Goal: Download file/media

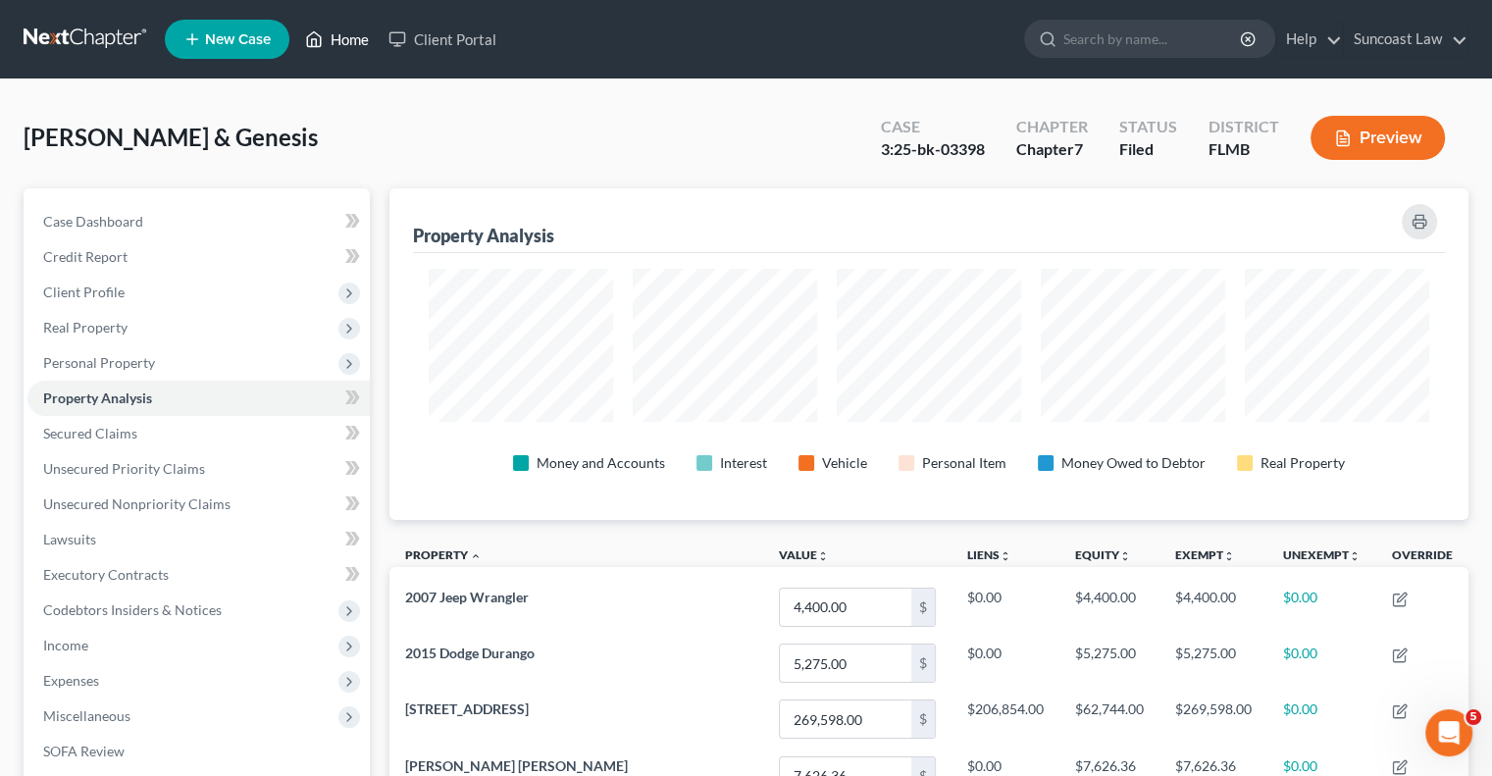
click at [354, 43] on link "Home" at bounding box center [336, 39] width 83 height 35
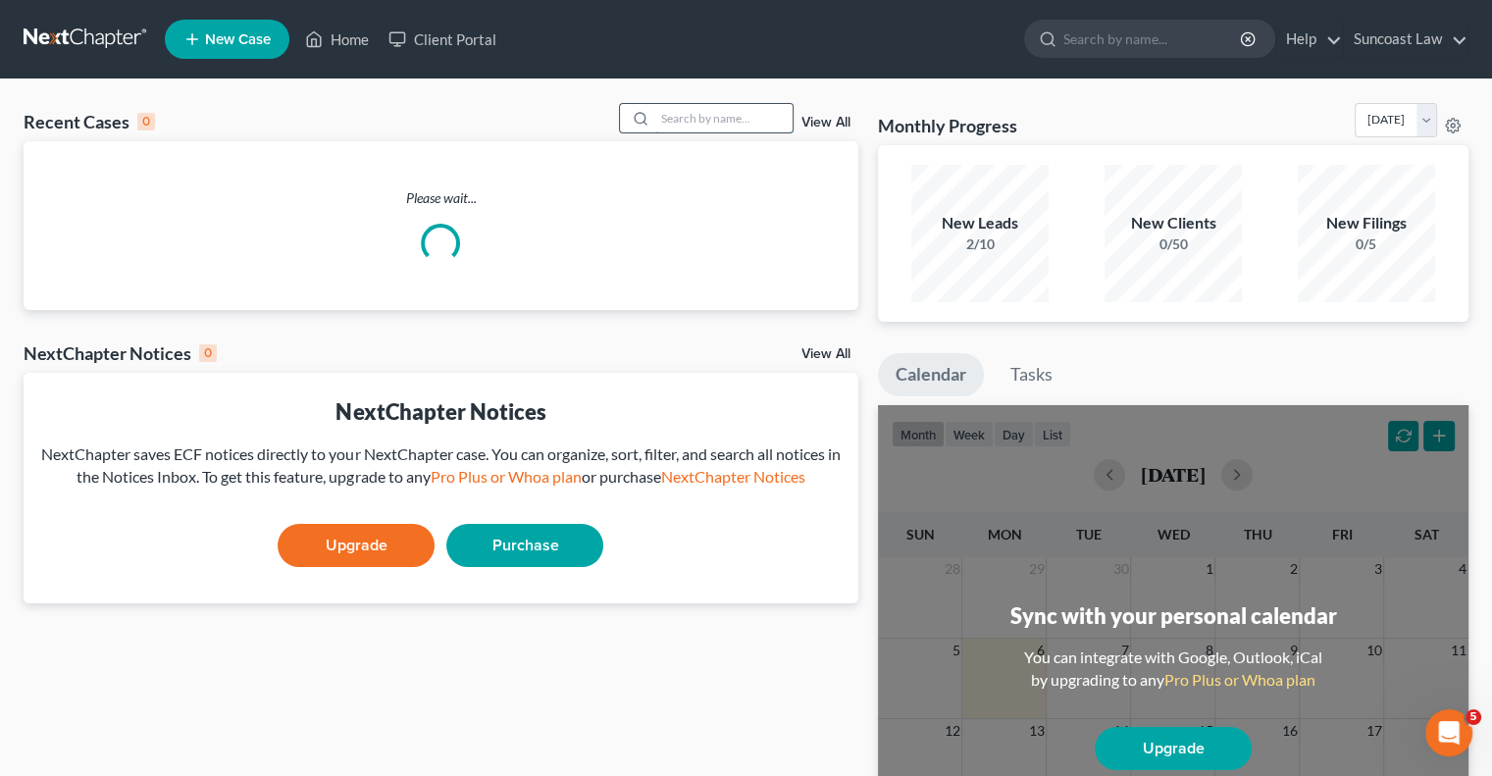
click at [690, 113] on input "search" at bounding box center [723, 118] width 137 height 28
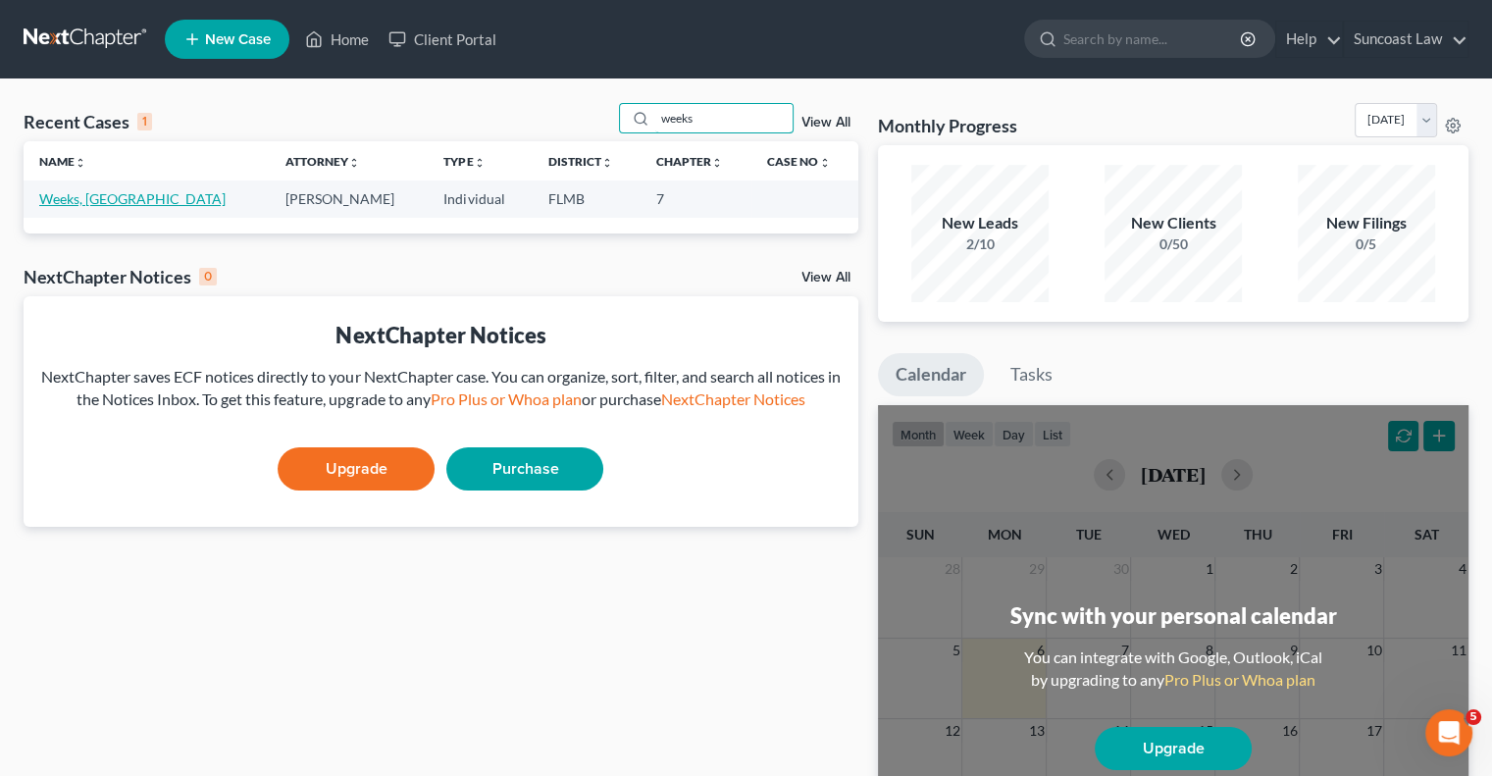
type input "weeks"
click at [105, 196] on link "Weeks, [GEOGRAPHIC_DATA]" at bounding box center [132, 198] width 186 height 17
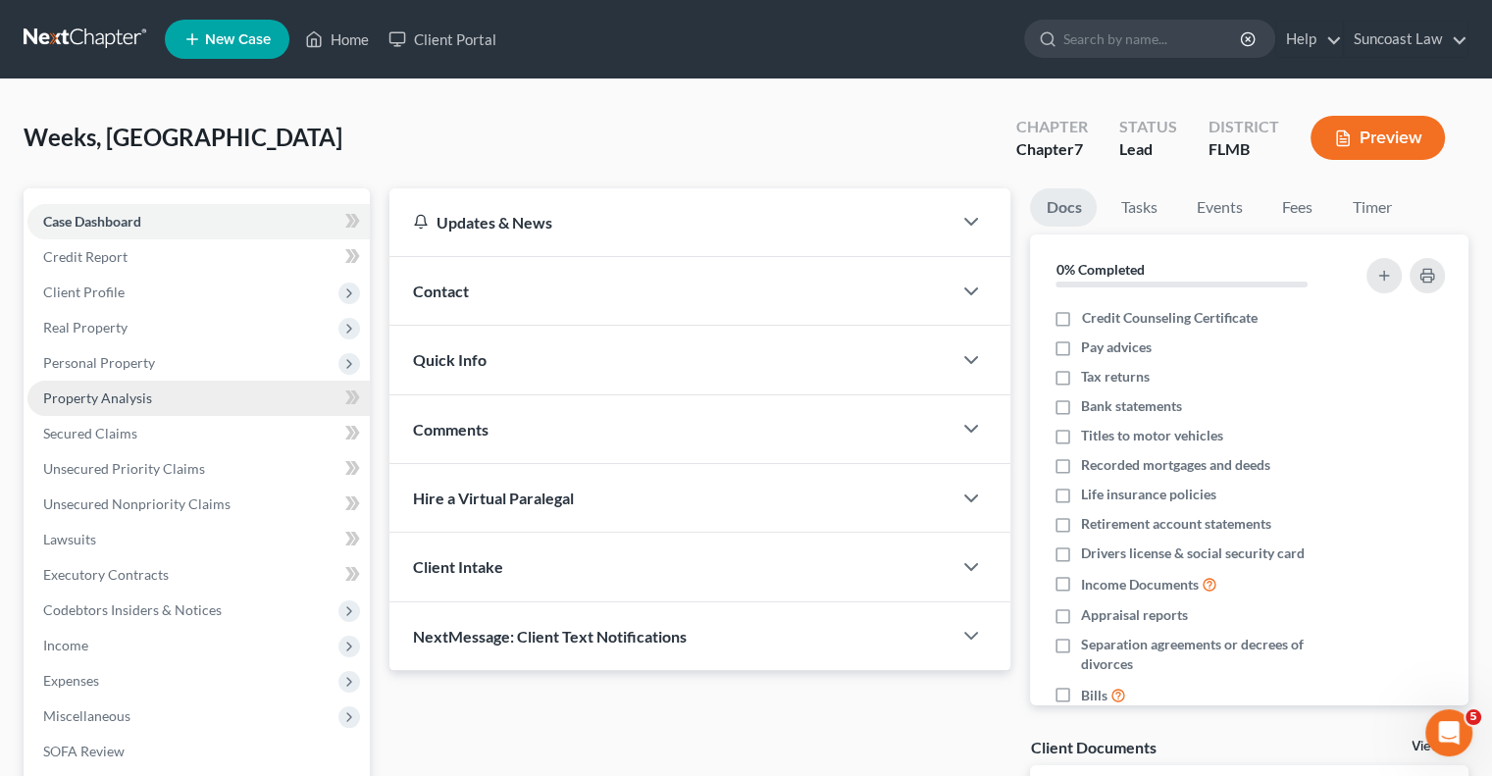
click at [110, 403] on span "Property Analysis" at bounding box center [97, 397] width 109 height 17
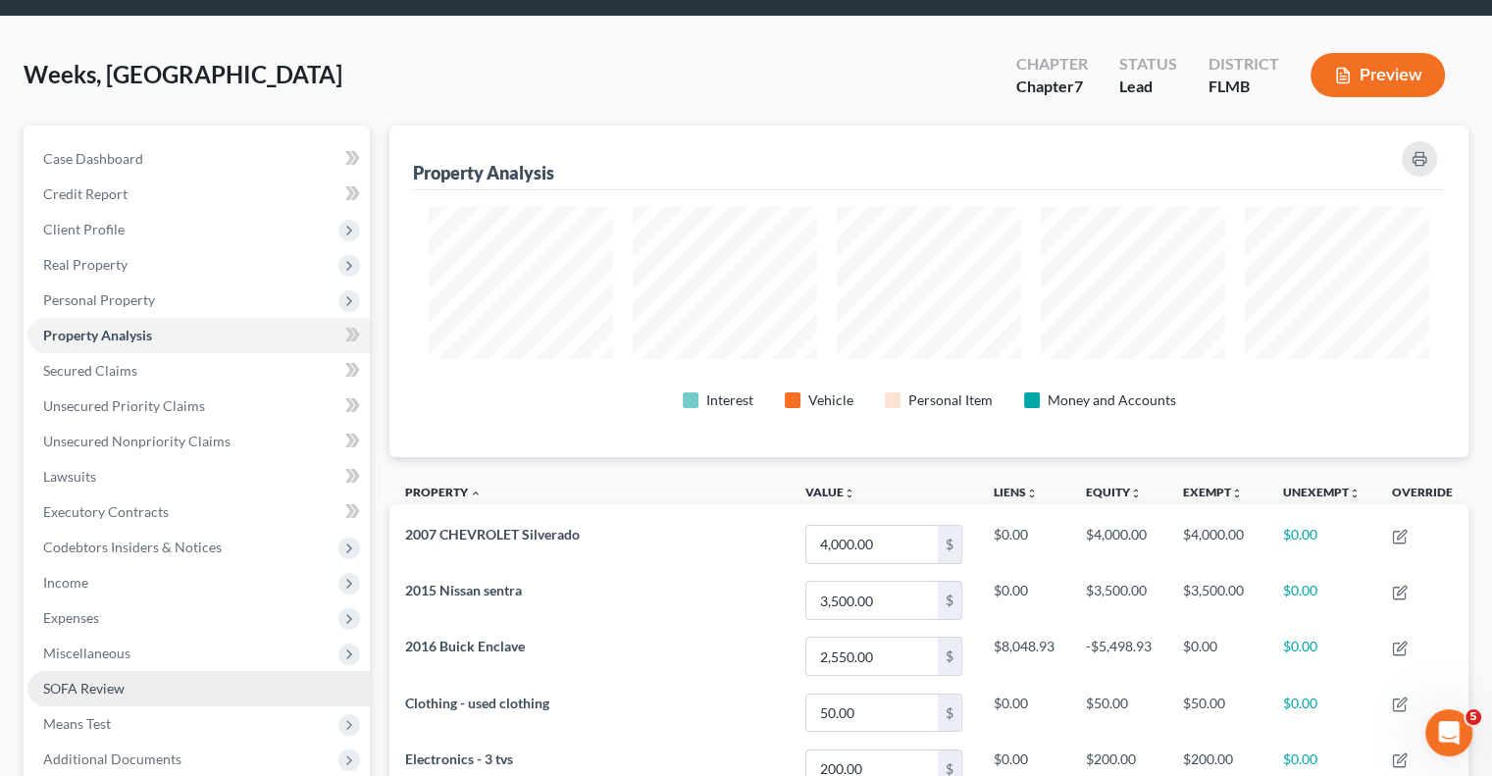
scroll to position [98, 0]
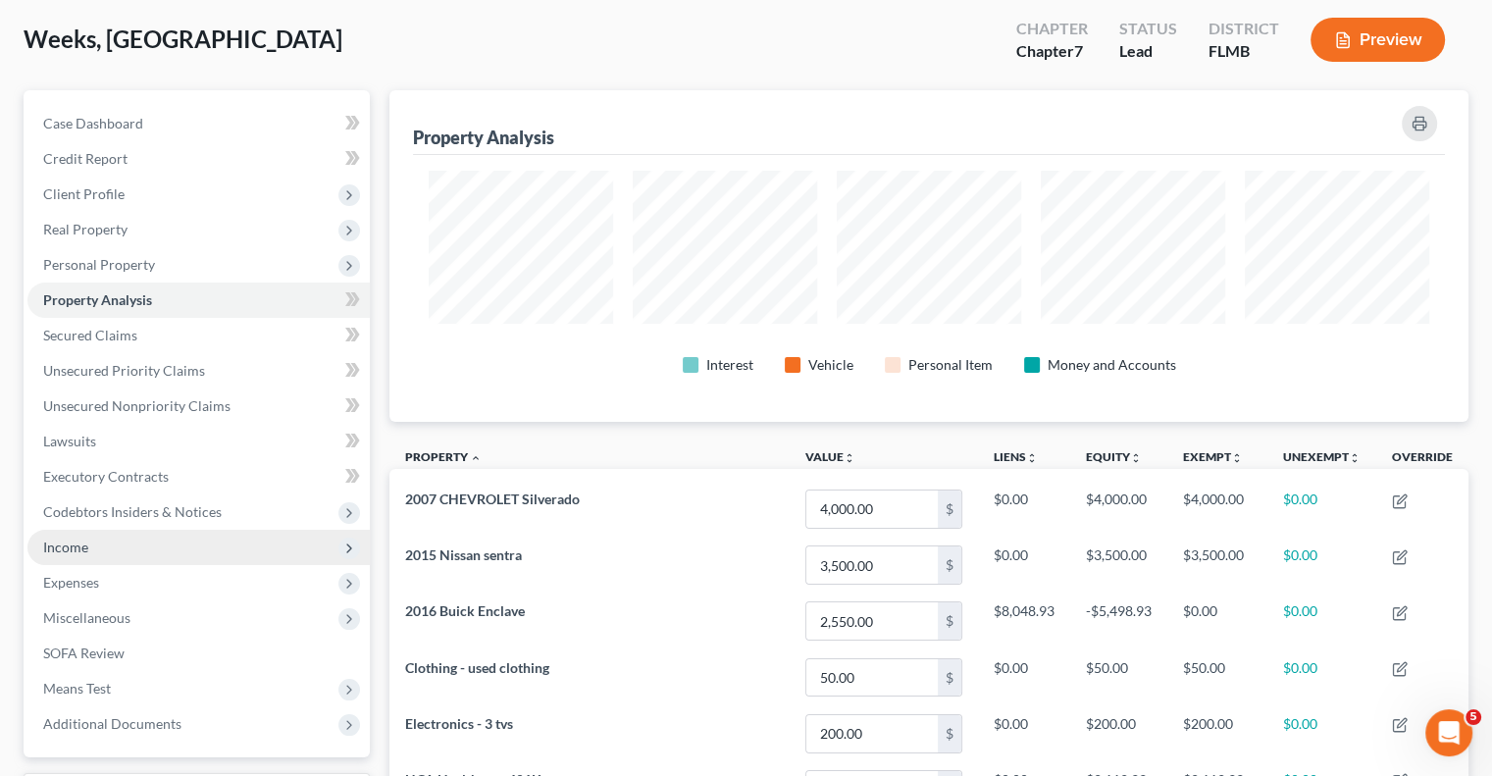
click at [88, 546] on span "Income" at bounding box center [198, 547] width 342 height 35
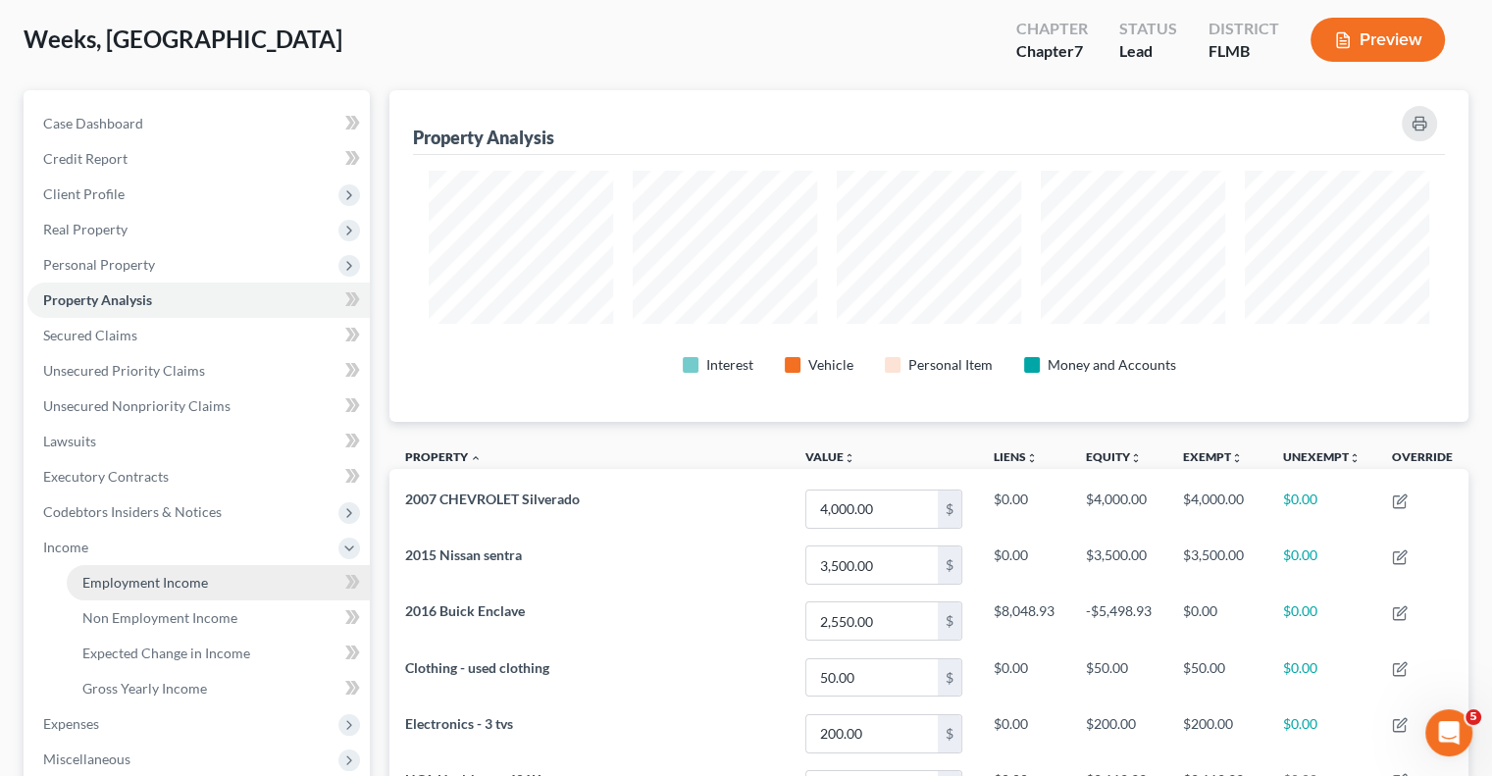
click at [171, 580] on span "Employment Income" at bounding box center [145, 582] width 126 height 17
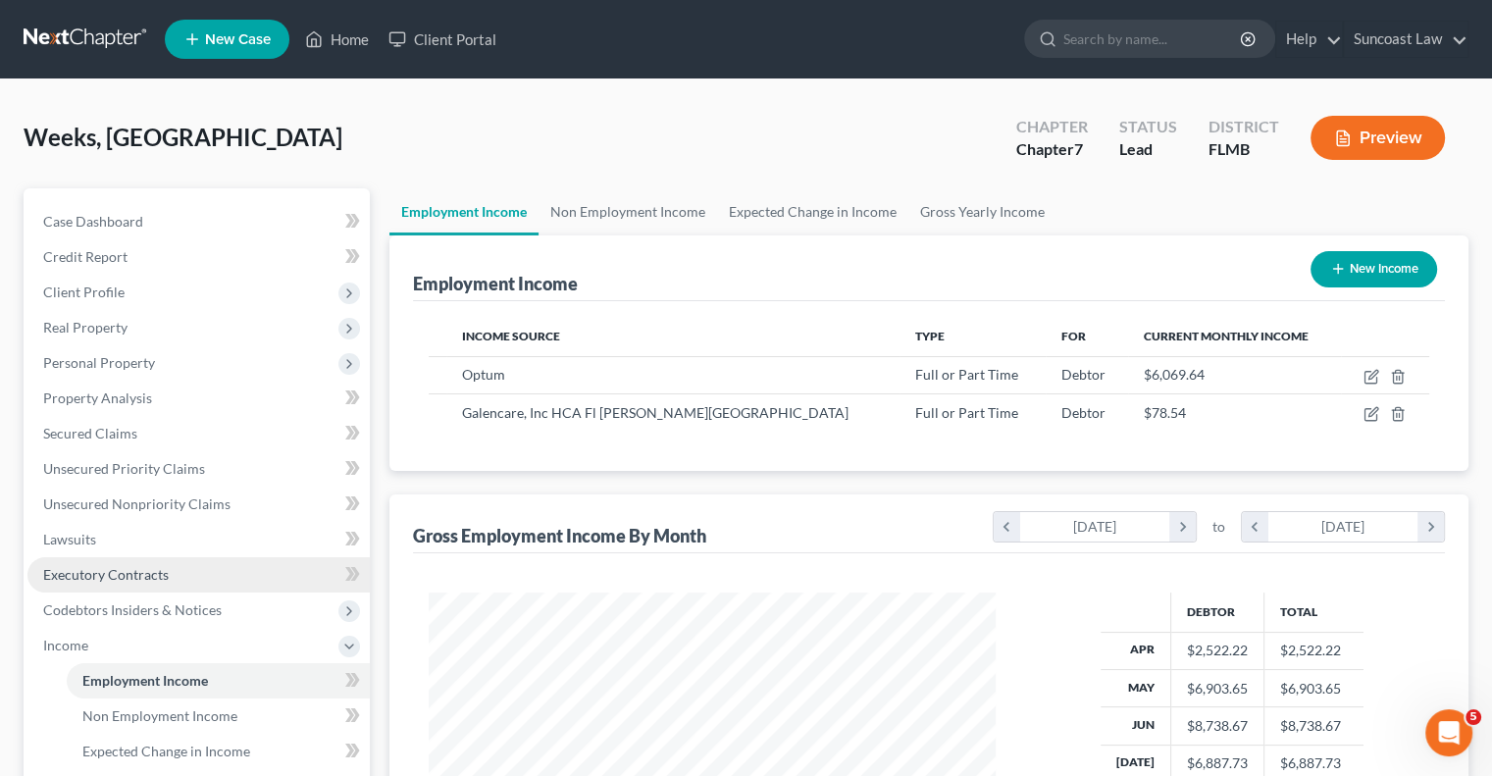
scroll to position [349, 605]
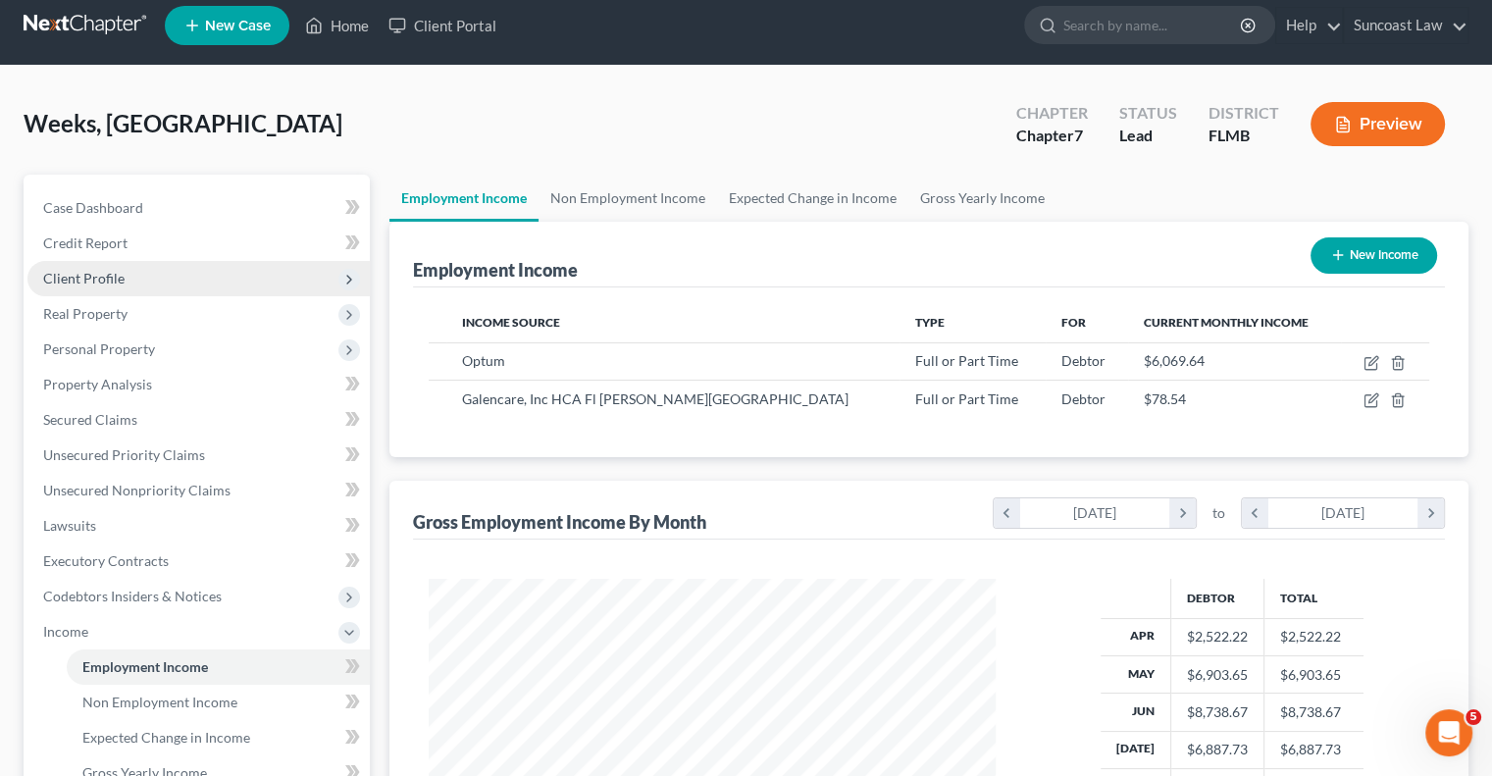
click at [108, 276] on span "Client Profile" at bounding box center [83, 278] width 81 height 17
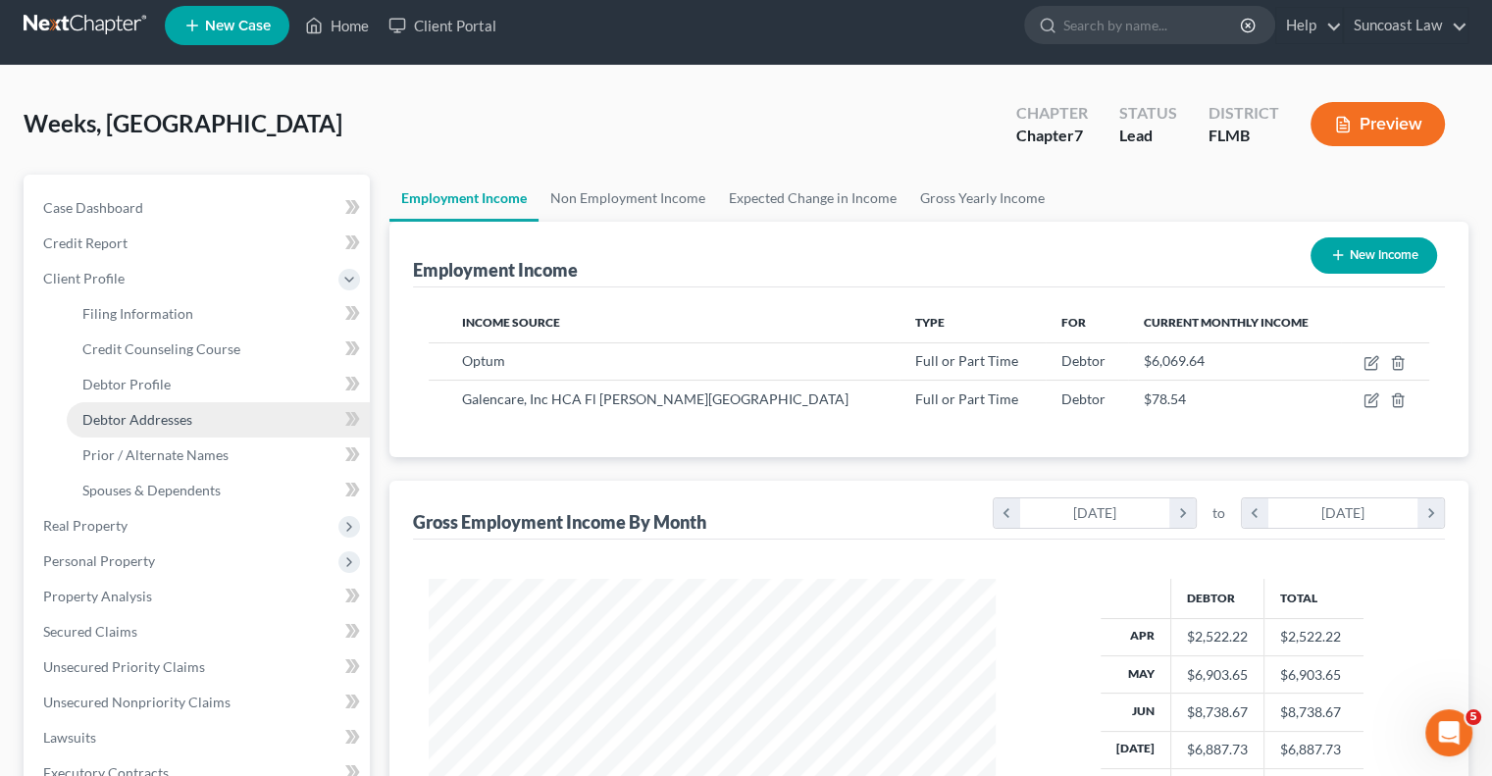
click at [181, 425] on span "Debtor Addresses" at bounding box center [137, 419] width 110 height 17
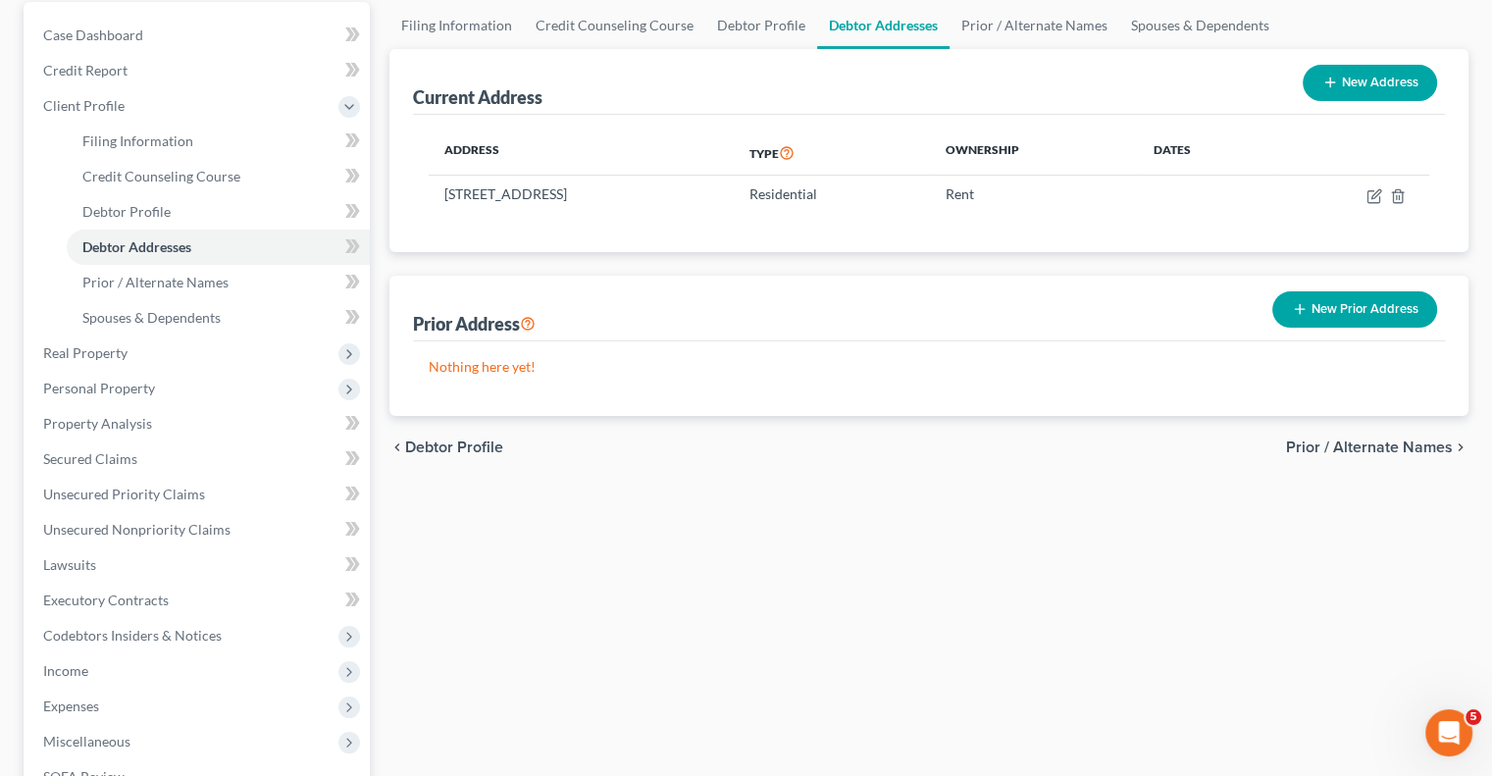
scroll to position [477, 0]
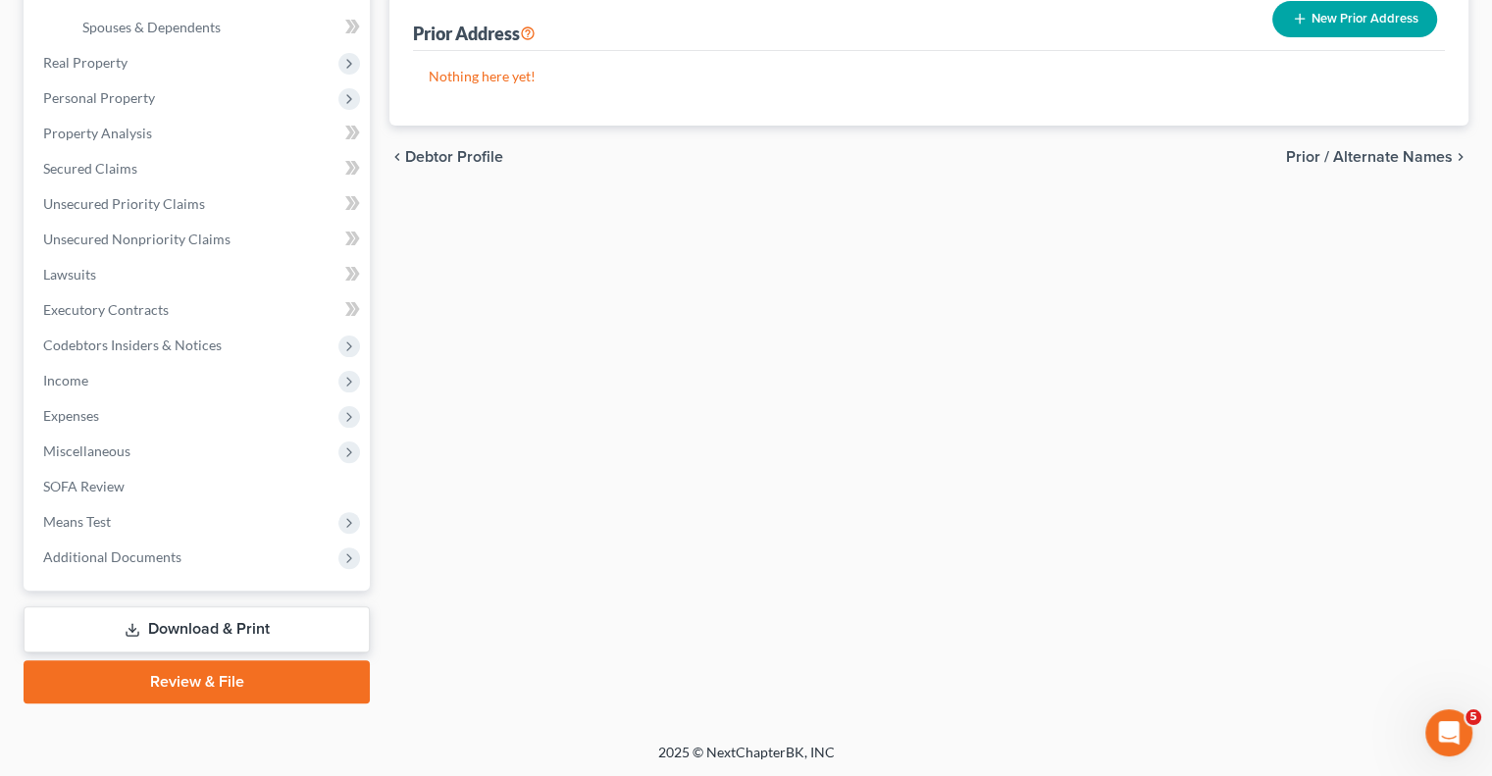
click at [212, 631] on link "Download & Print" at bounding box center [197, 629] width 346 height 46
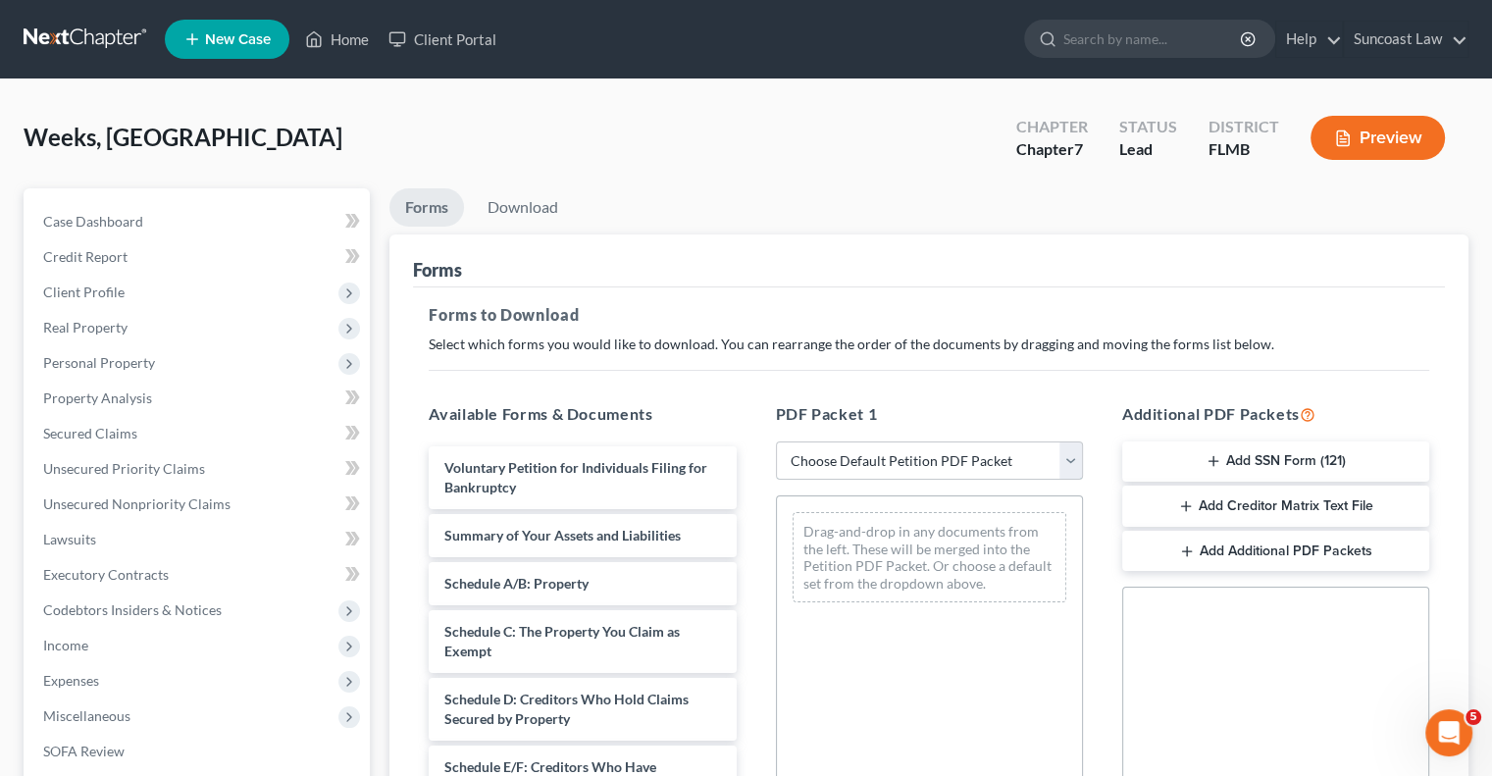
drag, startPoint x: 878, startPoint y: 454, endPoint x: 891, endPoint y: 478, distance: 26.8
click at [878, 454] on select "Choose Default Petition PDF Packet Complete Bankruptcy Petition (all forms and …" at bounding box center [929, 460] width 307 height 39
select select "0"
click at [776, 441] on select "Choose Default Petition PDF Packet Complete Bankruptcy Petition (all forms and …" at bounding box center [929, 460] width 307 height 39
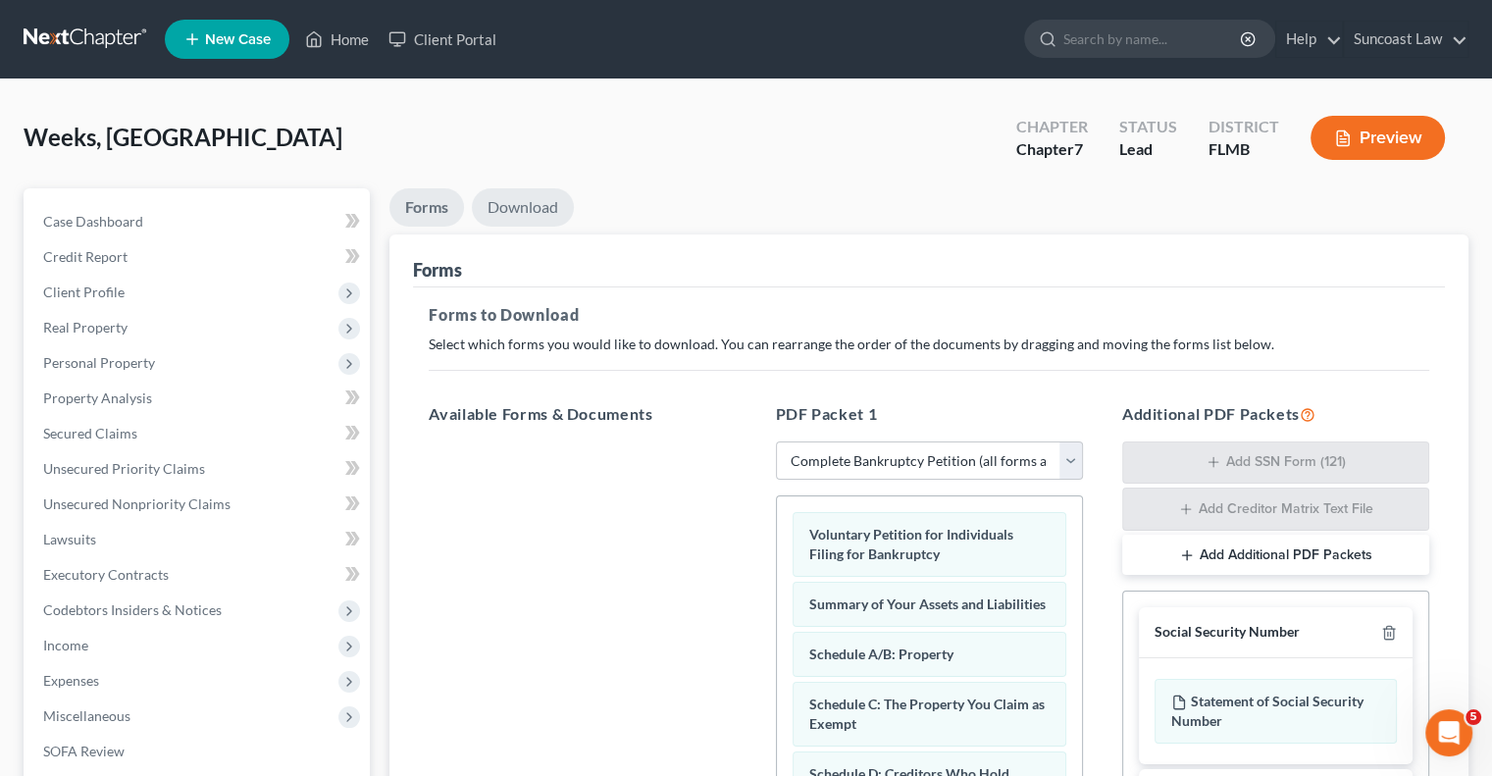
click at [522, 212] on link "Download" at bounding box center [523, 207] width 102 height 38
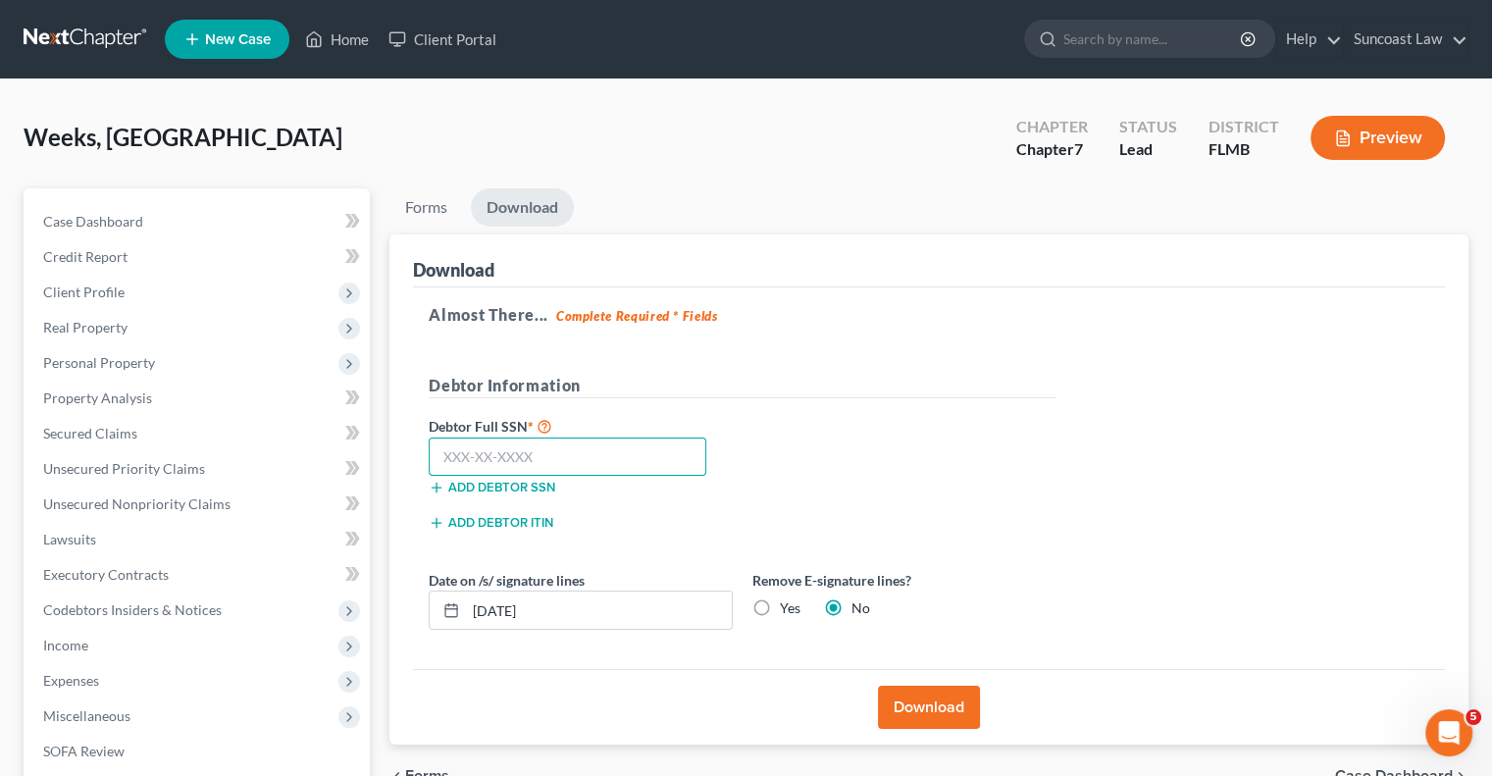
click at [573, 451] on input "text" at bounding box center [568, 457] width 278 height 39
type input "595-64-4656"
drag, startPoint x: 572, startPoint y: 614, endPoint x: 493, endPoint y: 610, distance: 78.6
click at [493, 610] on input "[DATE]" at bounding box center [599, 610] width 266 height 37
type input "[DATE]"
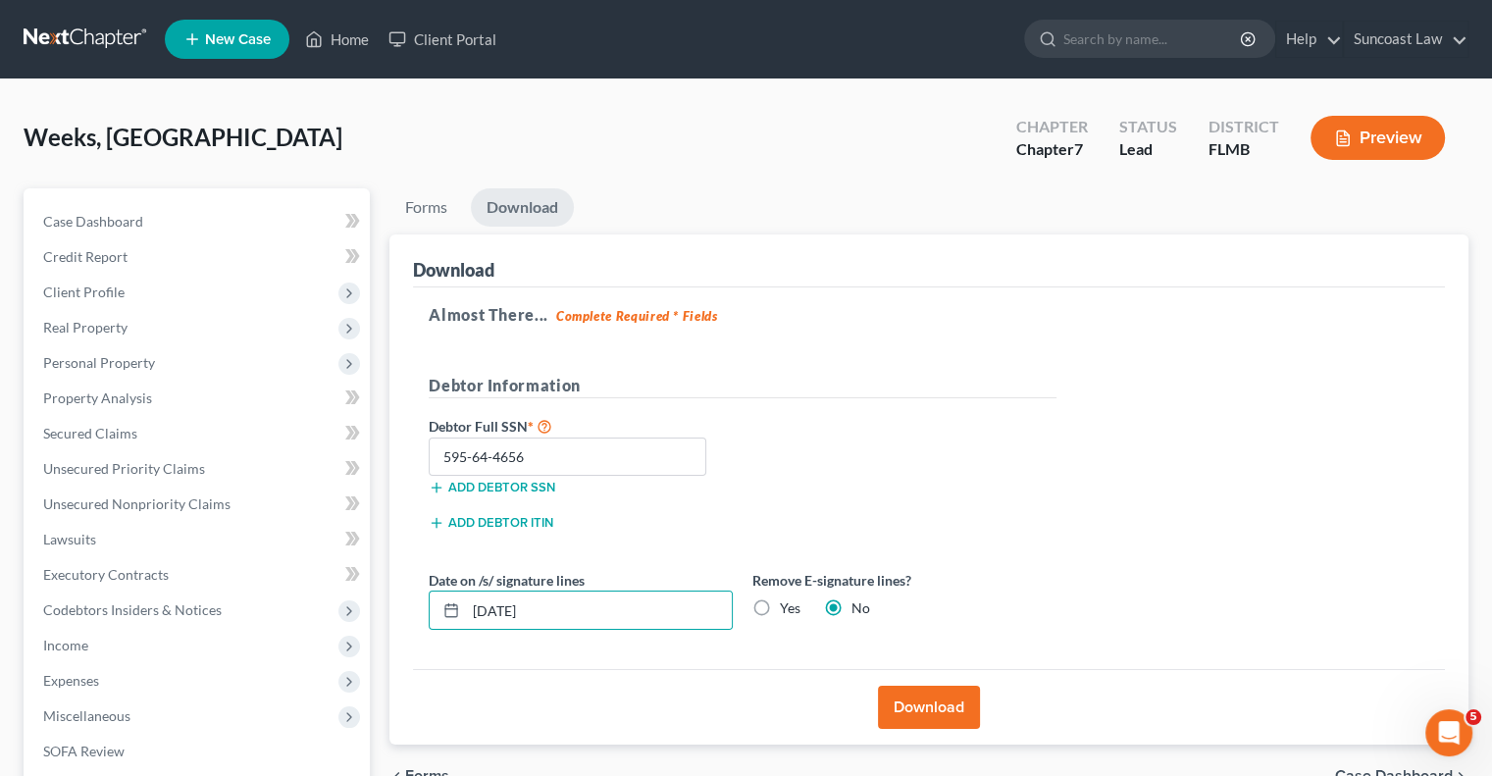
drag, startPoint x: 758, startPoint y: 606, endPoint x: 890, endPoint y: 675, distance: 148.3
click at [780, 606] on label "Yes" at bounding box center [790, 608] width 21 height 20
click at [788, 606] on input "Yes" at bounding box center [794, 604] width 13 height 13
radio input "true"
radio input "false"
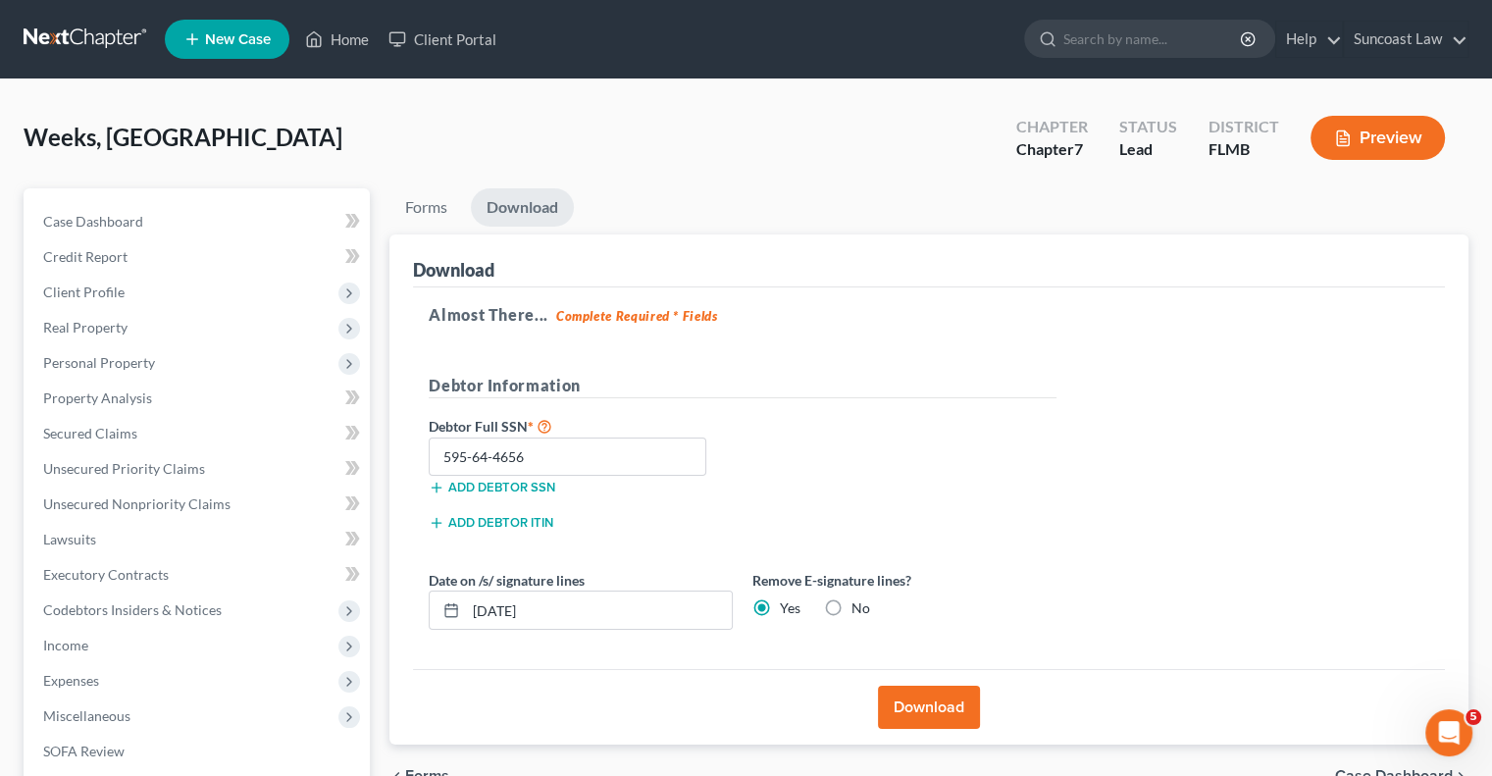
click at [938, 703] on button "Download" at bounding box center [929, 707] width 102 height 43
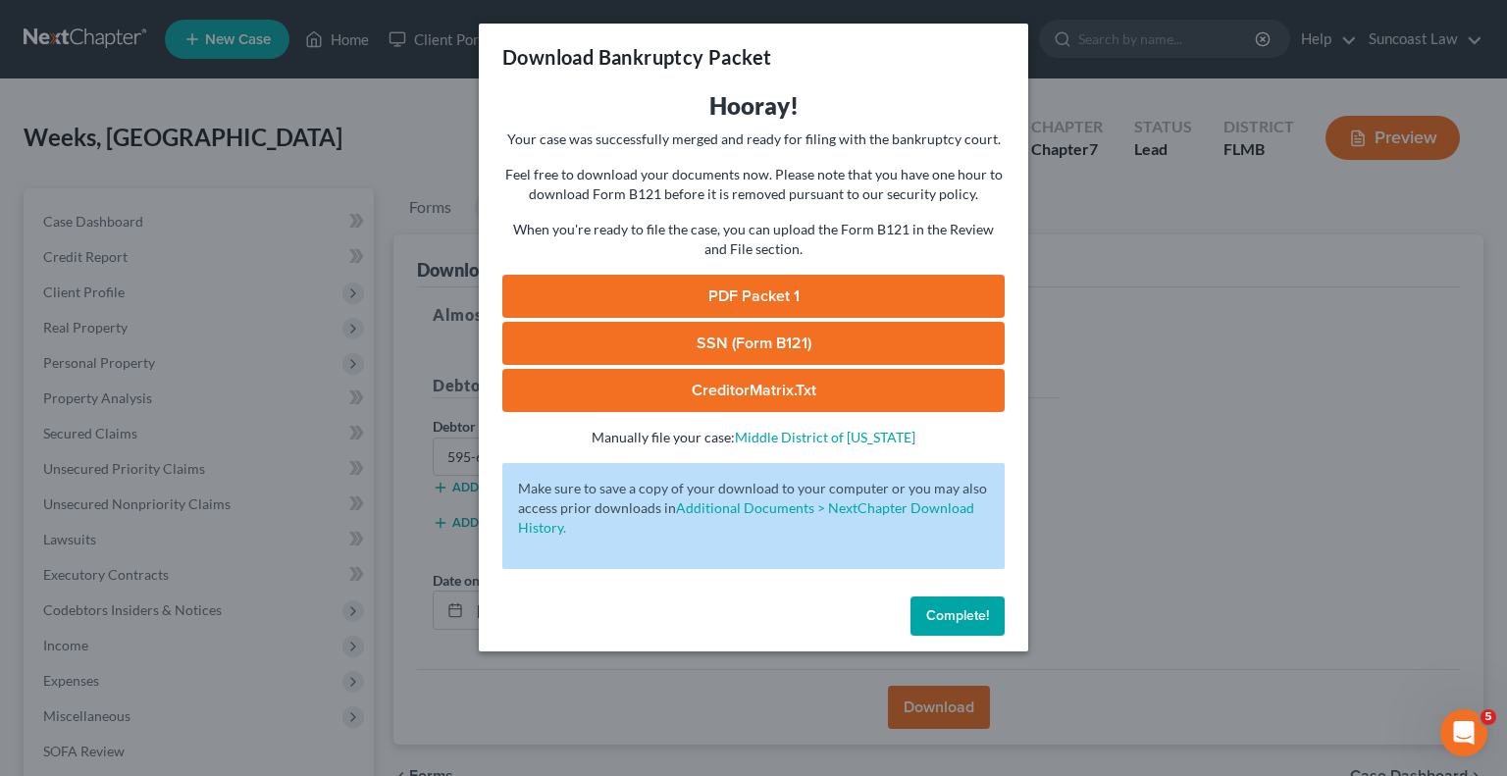
click at [816, 340] on link "SSN (Form B121)" at bounding box center [753, 343] width 502 height 43
click at [871, 301] on link "PDF Packet 1" at bounding box center [753, 296] width 502 height 43
drag, startPoint x: 974, startPoint y: 615, endPoint x: 899, endPoint y: 499, distance: 138.2
click at [974, 615] on span "Complete!" at bounding box center [957, 615] width 63 height 17
